Goal: Information Seeking & Learning: Learn about a topic

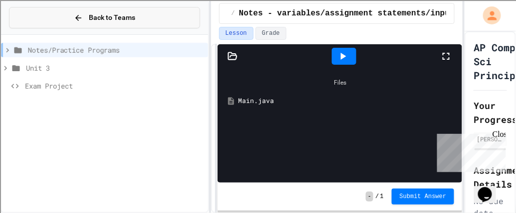
click at [58, 21] on button "Back to Teams" at bounding box center [104, 17] width 191 height 21
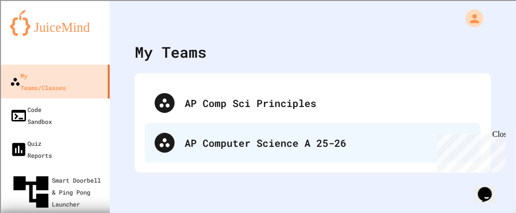
click at [210, 130] on div "AP Computer Science A 25-26" at bounding box center [313, 143] width 336 height 40
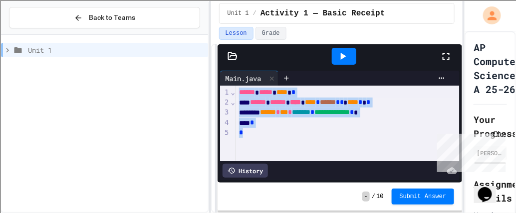
drag, startPoint x: 251, startPoint y: 133, endPoint x: 201, endPoint y: 8, distance: 133.8
click at [201, 8] on div "**********" at bounding box center [258, 106] width 516 height 213
click at [7, 55] on div "Unit 1" at bounding box center [104, 50] width 207 height 14
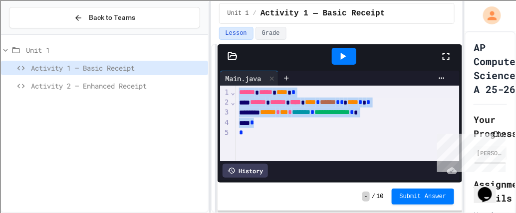
drag, startPoint x: 256, startPoint y: 136, endPoint x: 214, endPoint y: 23, distance: 119.7
click at [214, 23] on div "**********" at bounding box center [337, 106] width 252 height 213
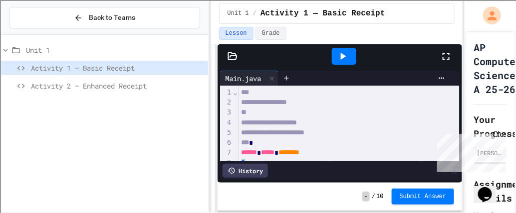
scroll to position [148, 0]
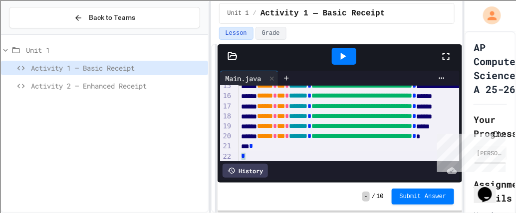
click at [351, 57] on div at bounding box center [344, 56] width 24 height 17
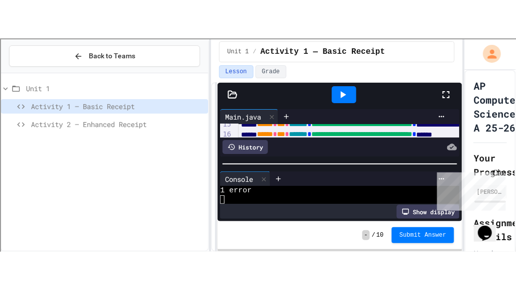
scroll to position [34, 0]
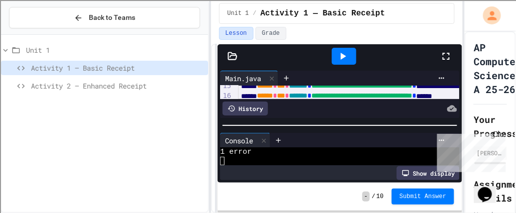
click at [448, 60] on icon at bounding box center [446, 56] width 12 height 12
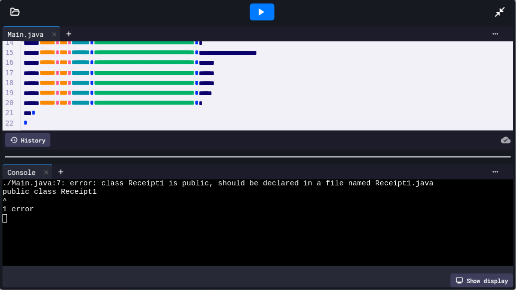
scroll to position [0, 0]
click at [14, 30] on div "Main.java" at bounding box center [25, 34] width 46 height 10
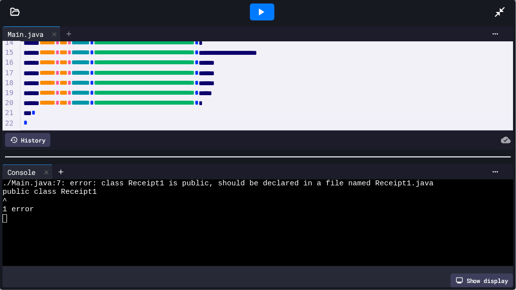
click at [71, 36] on icon at bounding box center [69, 34] width 8 height 8
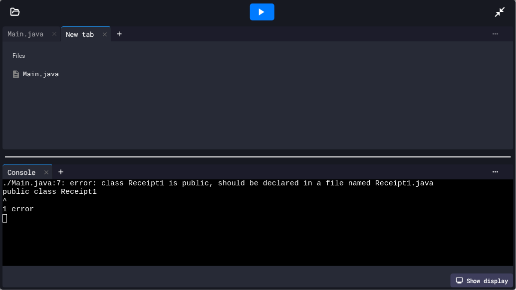
click at [495, 30] on icon at bounding box center [495, 34] width 8 height 8
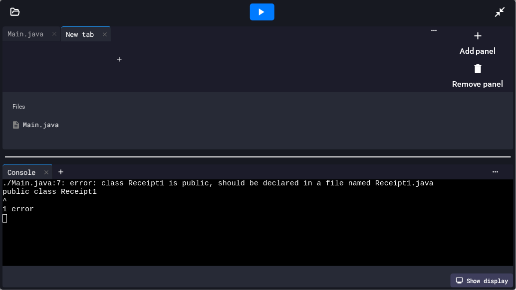
click at [442, 27] on div at bounding box center [472, 27] width 61 height 0
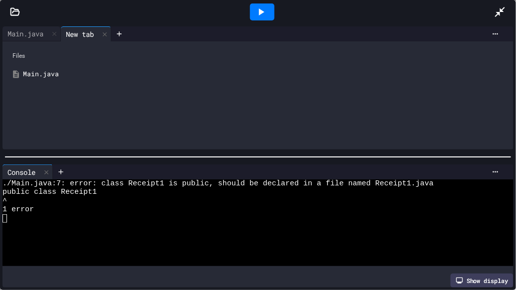
click at [29, 74] on div "Main.java" at bounding box center [265, 74] width 484 height 10
click at [29, 74] on div at bounding box center [257, 95] width 511 height 108
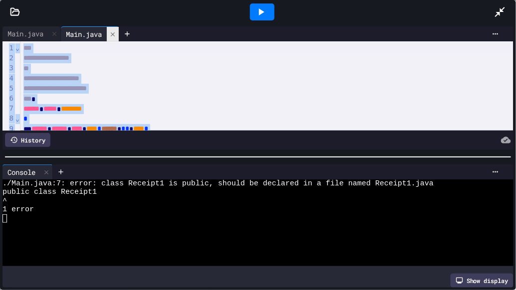
click at [116, 37] on icon at bounding box center [112, 34] width 7 height 7
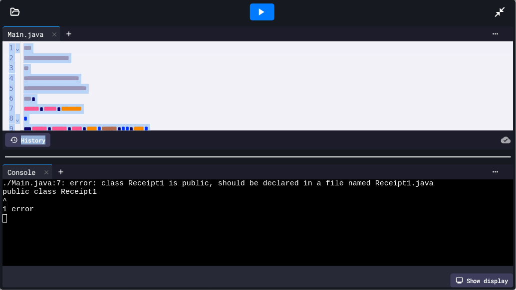
click at [12, 11] on icon at bounding box center [15, 12] width 10 height 10
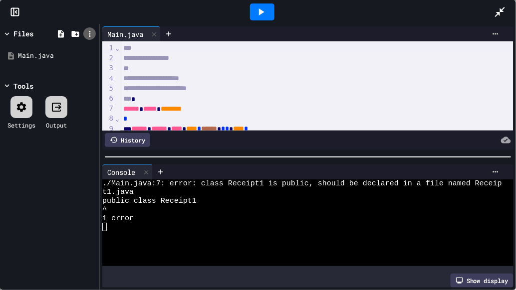
click at [89, 31] on icon at bounding box center [89, 34] width 1 height 6
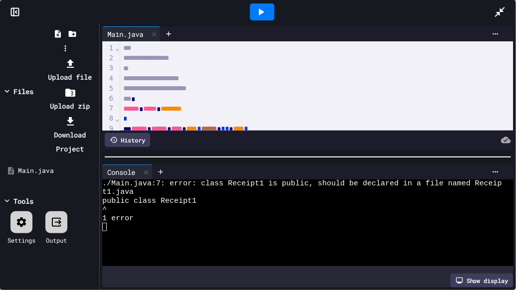
click at [42, 56] on div at bounding box center [64, 56] width 63 height 0
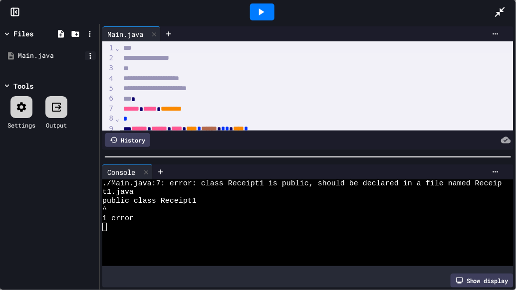
click at [91, 56] on icon at bounding box center [90, 55] width 9 height 9
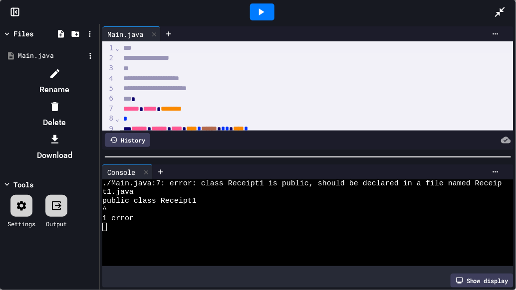
click at [61, 76] on icon at bounding box center [55, 74] width 12 height 12
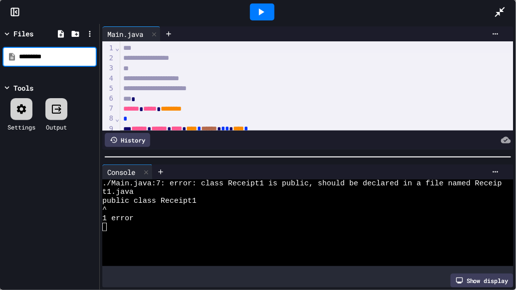
click at [43, 78] on div "Files ********* Tools Settings Output" at bounding box center [49, 157] width 99 height 266
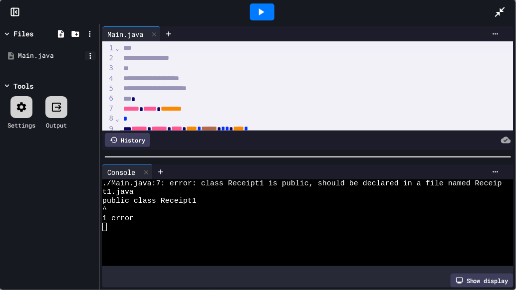
click at [88, 54] on icon at bounding box center [90, 55] width 9 height 9
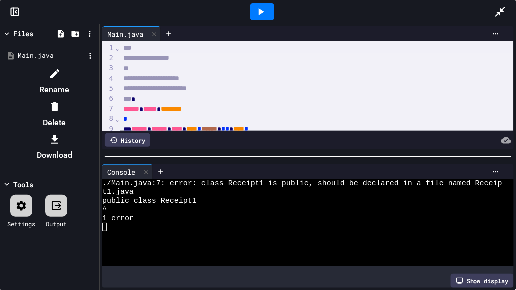
click at [61, 73] on icon at bounding box center [55, 74] width 12 height 12
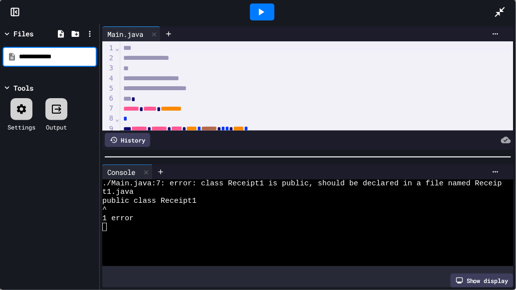
type input "**********"
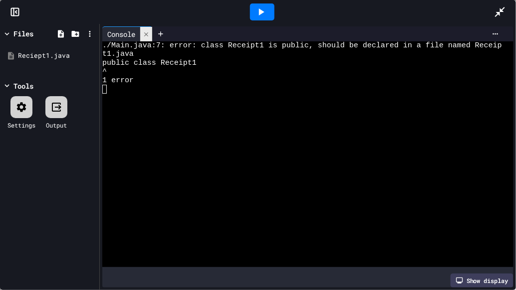
click at [147, 36] on icon at bounding box center [146, 34] width 7 height 7
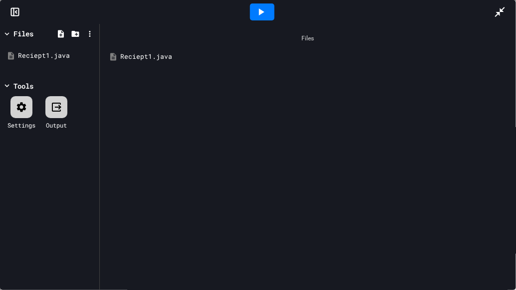
click at [173, 72] on div "Files Reciept1.java" at bounding box center [308, 157] width 416 height 266
click at [155, 54] on div "Reciept1.java" at bounding box center [314, 57] width 389 height 10
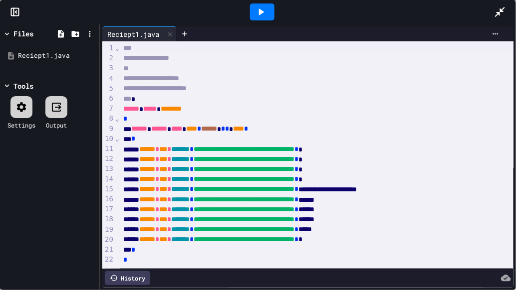
click at [255, 0] on div at bounding box center [262, 12] width 34 height 27
click at [252, 10] on div at bounding box center [262, 11] width 24 height 17
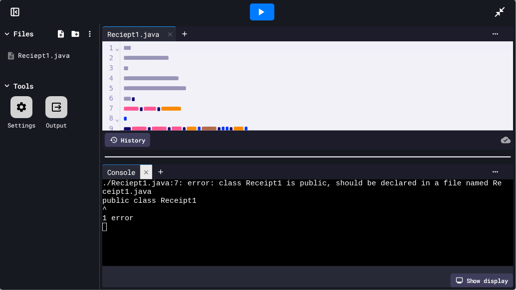
click at [147, 171] on icon at bounding box center [146, 172] width 4 height 4
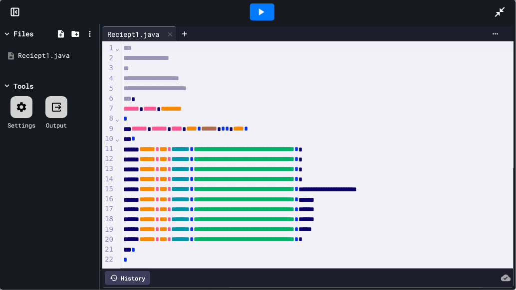
click at [181, 112] on span "********" at bounding box center [171, 108] width 21 height 7
click at [90, 55] on icon at bounding box center [90, 56] width 1 height 6
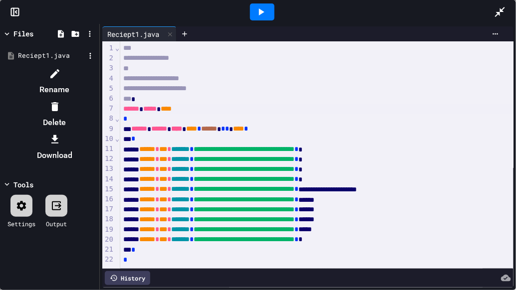
click at [61, 77] on icon at bounding box center [55, 74] width 12 height 12
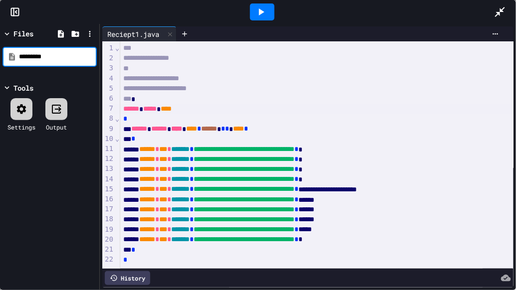
type input "*********"
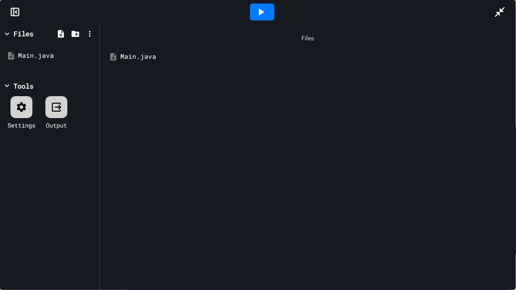
click at [199, 61] on div "Main.java" at bounding box center [308, 57] width 406 height 18
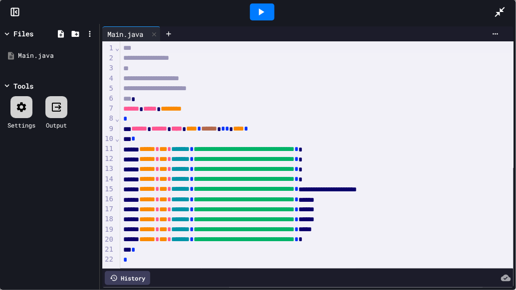
click at [251, 12] on div at bounding box center [262, 11] width 24 height 17
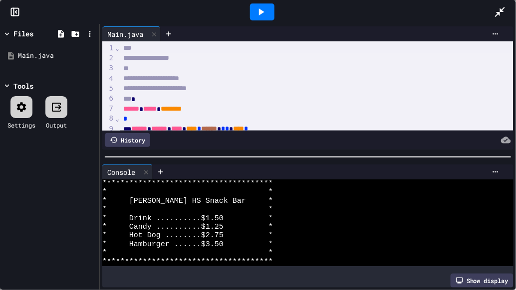
click at [149, 202] on span "* [PERSON_NAME] HS Snack Bar *" at bounding box center [187, 201] width 171 height 8
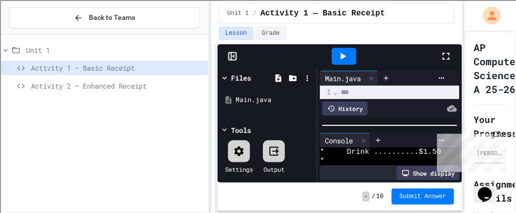
scroll to position [69, 0]
